Goal: Task Accomplishment & Management: Use online tool/utility

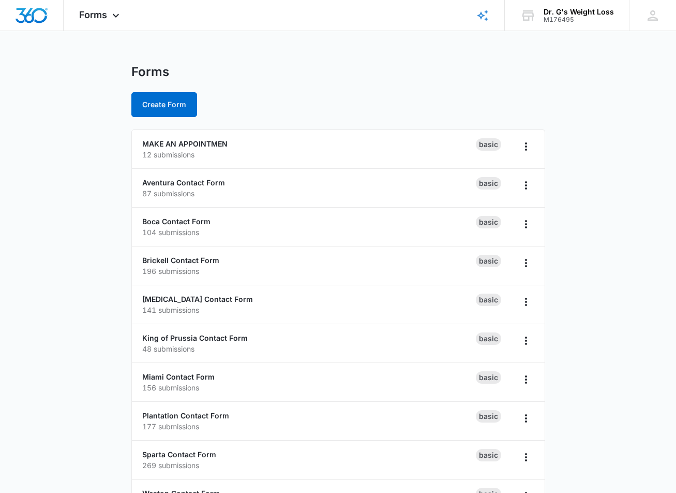
click at [74, 184] on main "Forms Create Form MAKE AN APPOINTMEN 12 submissions Basic Aventura Contact Form…" at bounding box center [338, 374] width 676 height 621
click at [79, 210] on main "Forms Create Form MAKE AN APPOINTMEN 12 submissions Basic Aventura Contact Form…" at bounding box center [338, 374] width 676 height 621
click at [54, 220] on main "Forms Create Form MAKE AN APPOINTMEN 12 submissions Basic Aventura Contact Form…" at bounding box center [338, 374] width 676 height 621
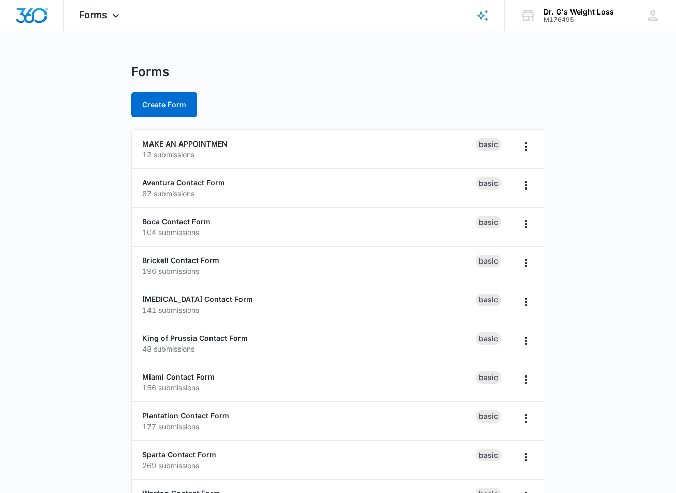
click at [54, 220] on main "Forms Create Form MAKE AN APPOINTMEN 12 submissions Basic Aventura Contact Form…" at bounding box center [338, 374] width 676 height 621
click at [59, 247] on main "Forms Create Form MAKE AN APPOINTMEN 12 submissions Basic Aventura Contact Form…" at bounding box center [338, 374] width 676 height 621
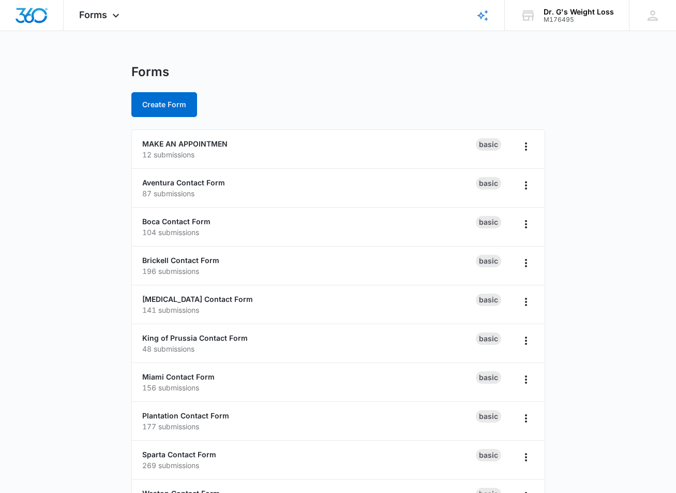
click at [59, 247] on main "Forms Create Form MAKE AN APPOINTMEN 12 submissions Basic Aventura Contact Form…" at bounding box center [338, 374] width 676 height 621
